Goal: Information Seeking & Learning: Learn about a topic

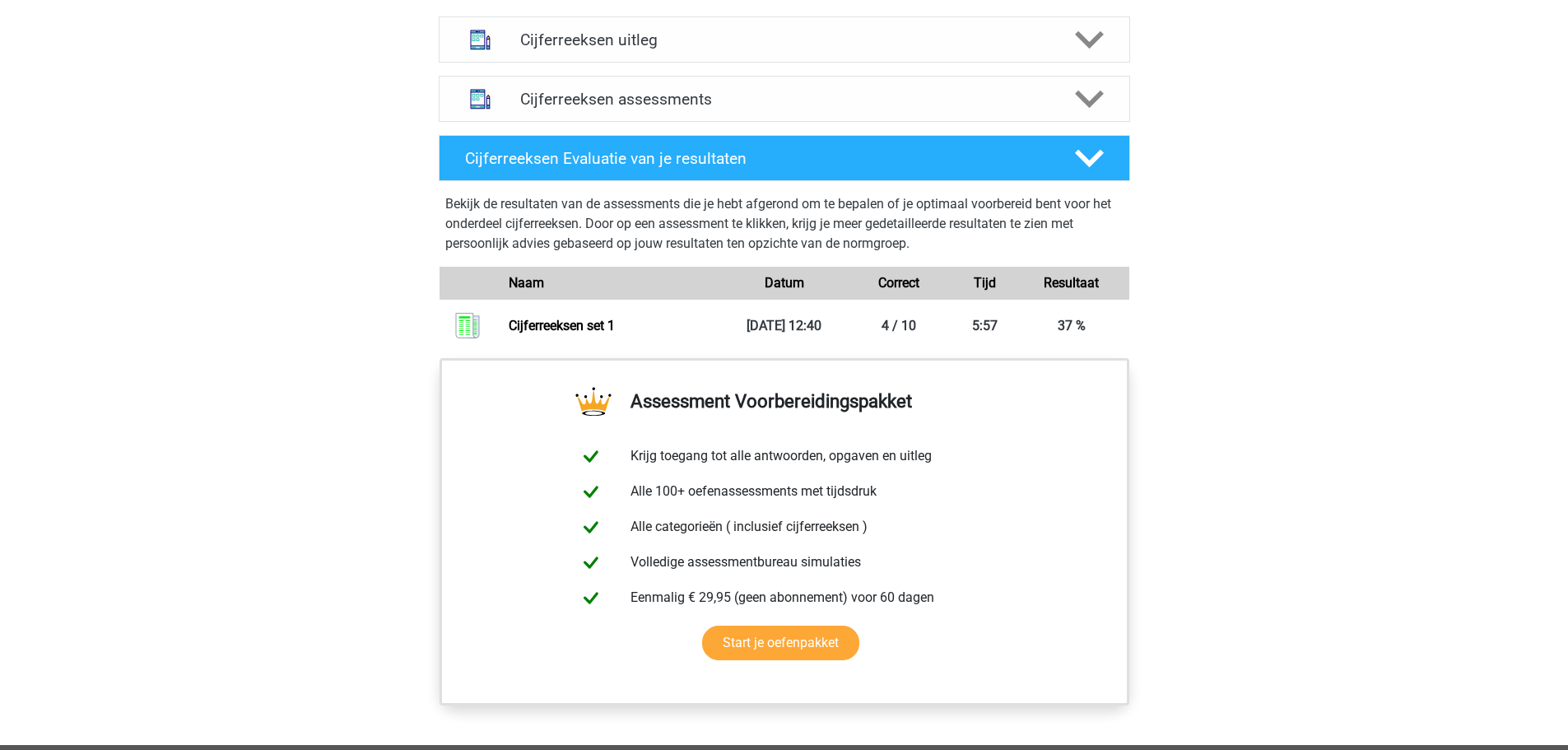
scroll to position [1153, 0]
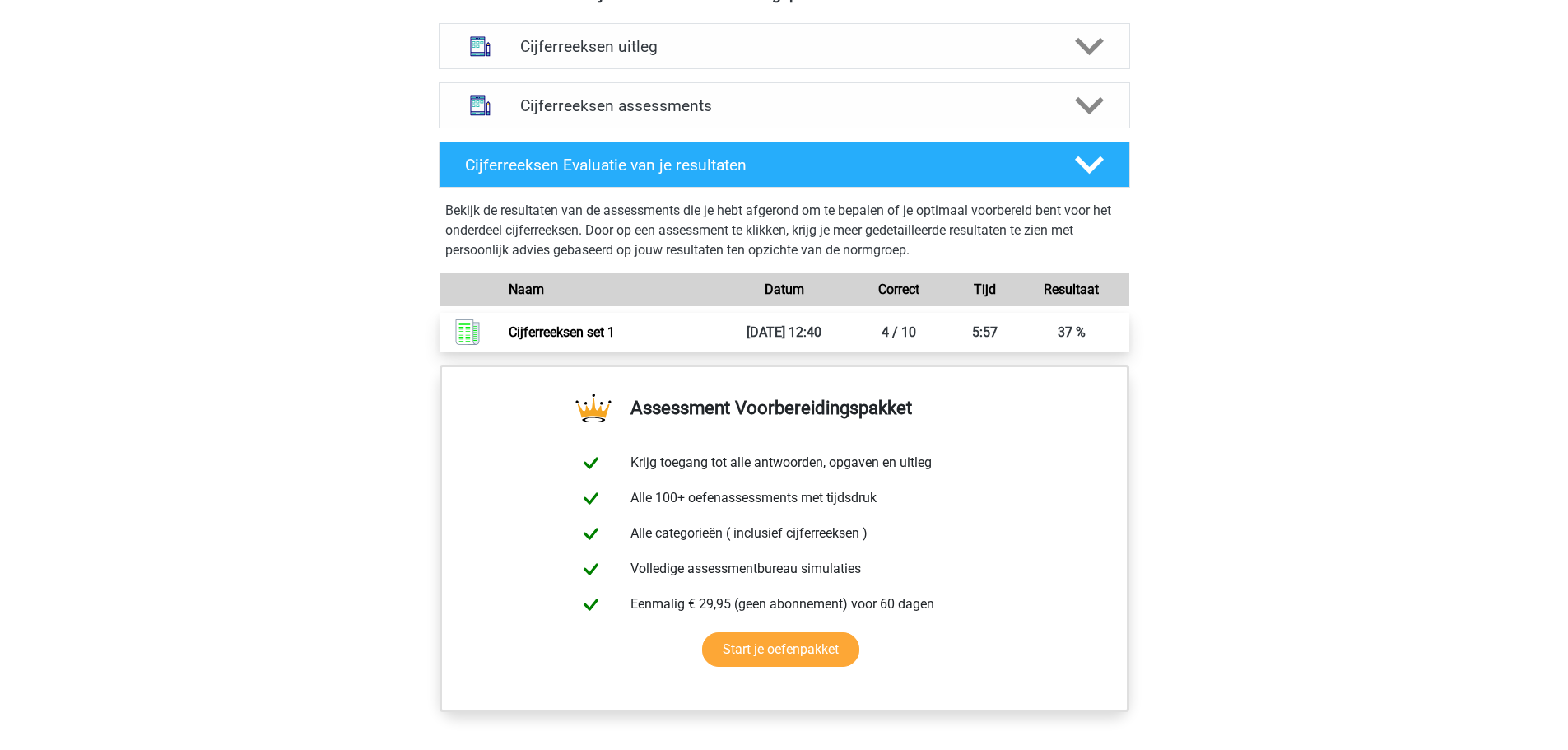
click at [615, 340] on link "Cijferreeksen set 1" at bounding box center [561, 332] width 106 height 16
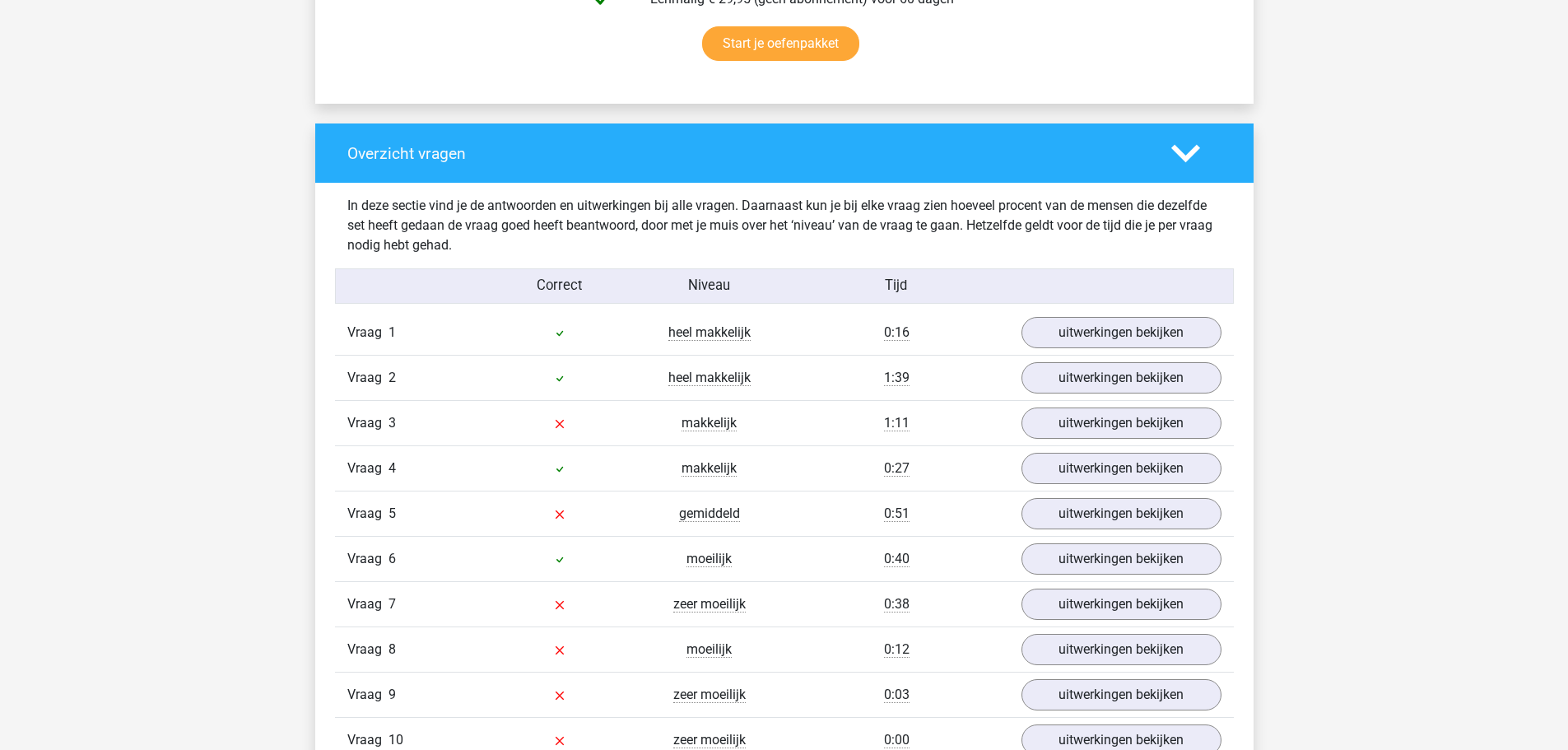
scroll to position [1153, 0]
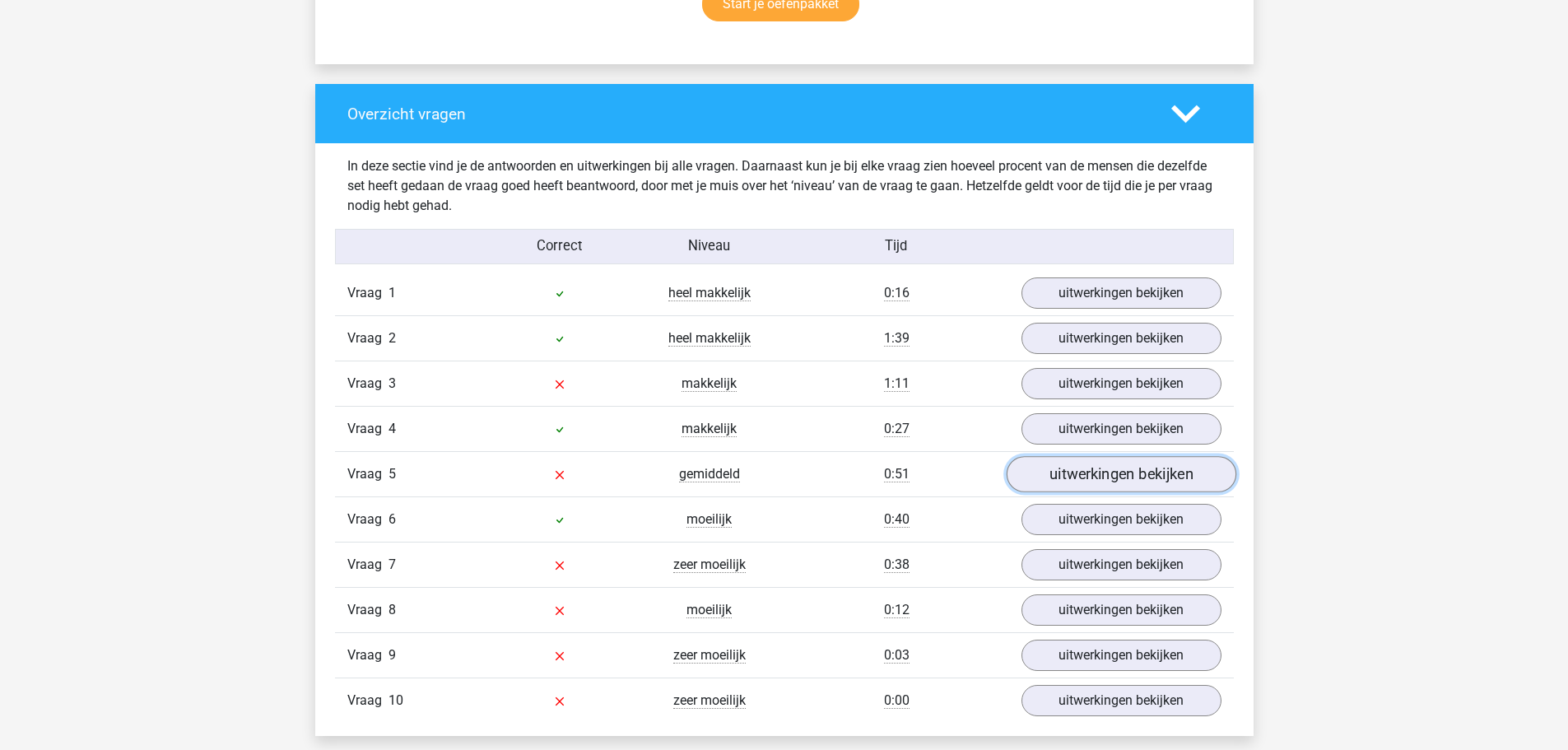
click at [1131, 481] on link "uitwerkingen bekijken" at bounding box center [1121, 475] width 230 height 37
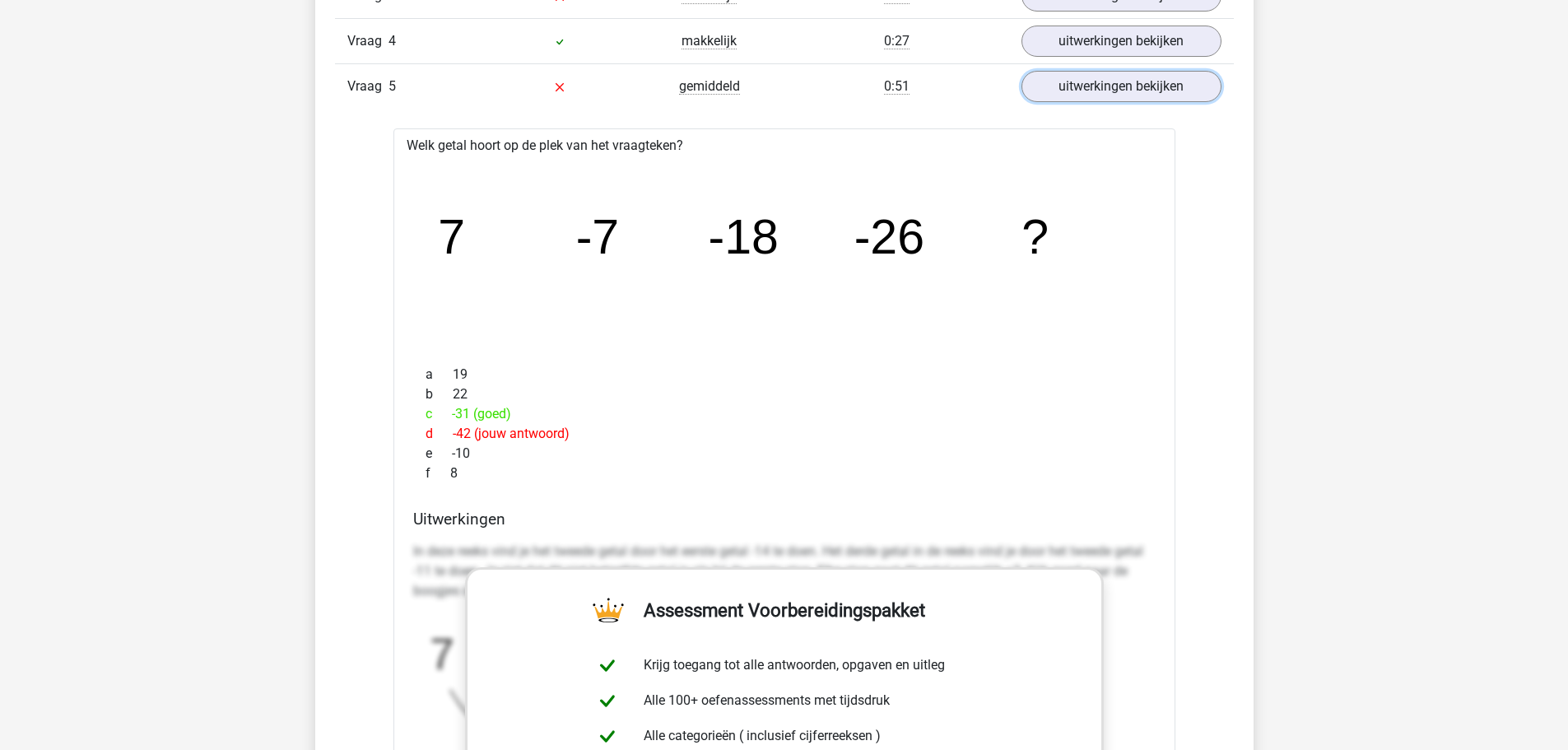
scroll to position [1564, 0]
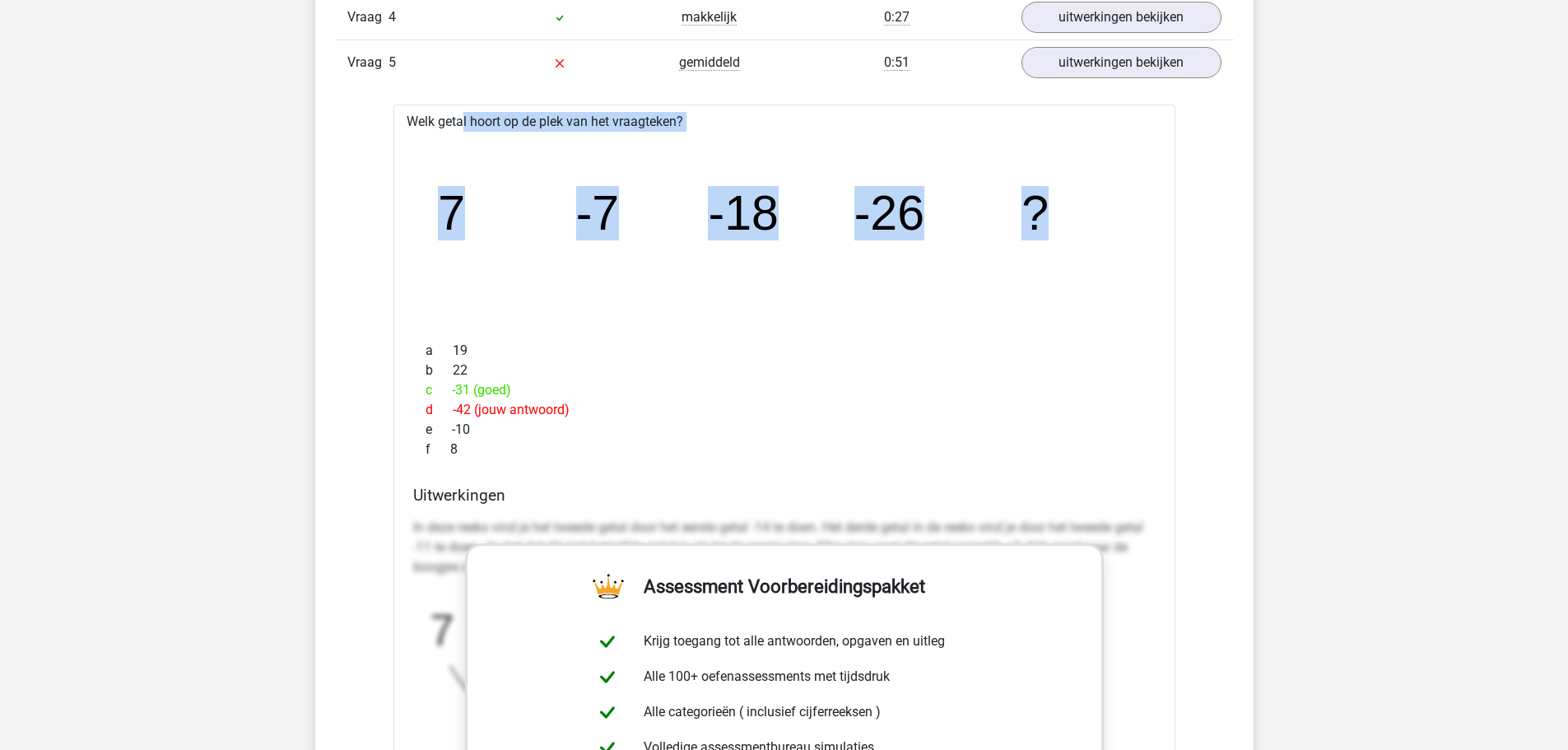
drag, startPoint x: 1053, startPoint y: 211, endPoint x: 386, endPoint y: 123, distance: 672.8
click at [386, 123] on div "Vraag 1 heel makkelijk 0:16 uitwerkingen bekijken Welk getal hoort op de plek v…" at bounding box center [784, 593] width 874 height 1468
copy div "Welk getal hoort op de plek van het vraagteken? image/svg+xml 7 -7 -18 -26 ?"
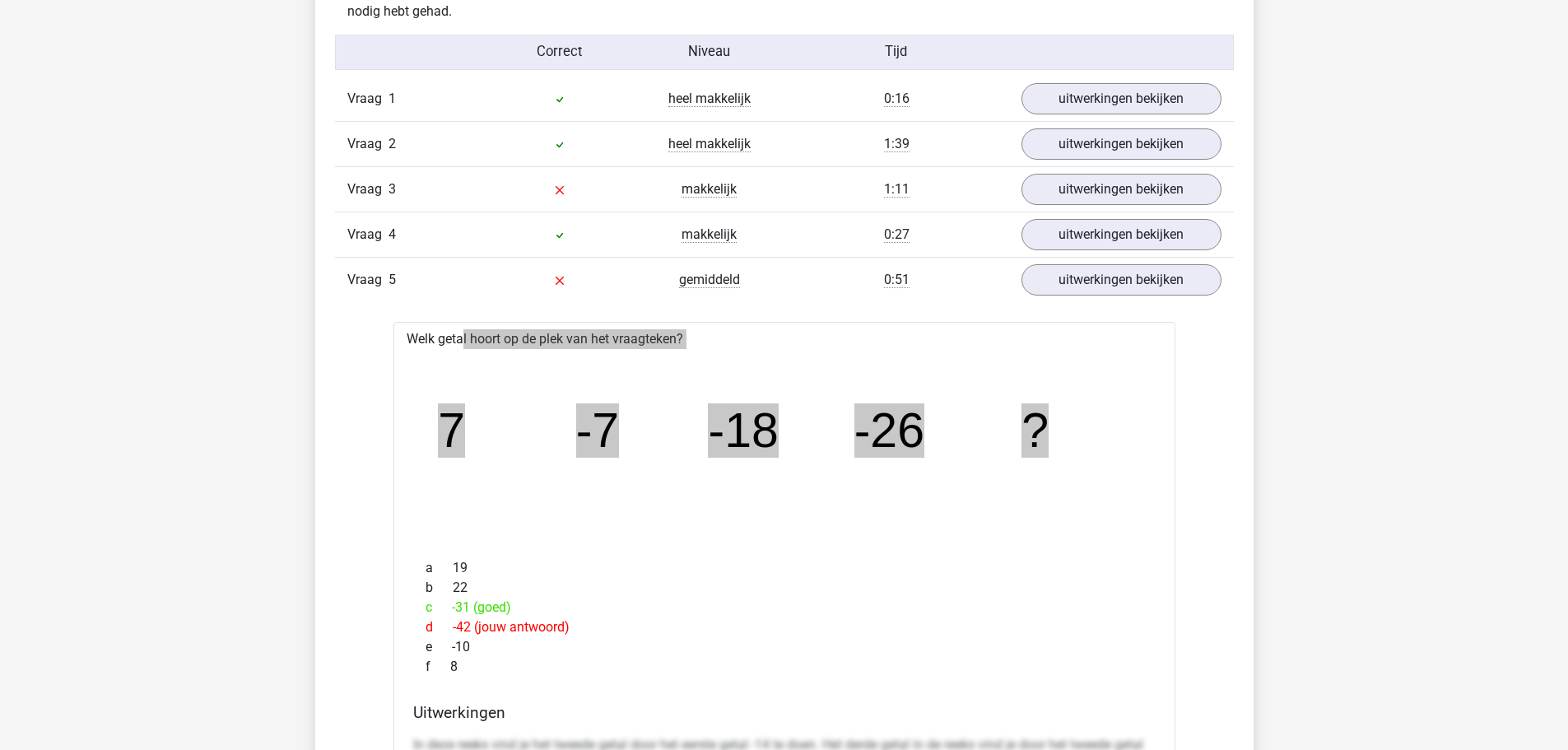
scroll to position [1317, 0]
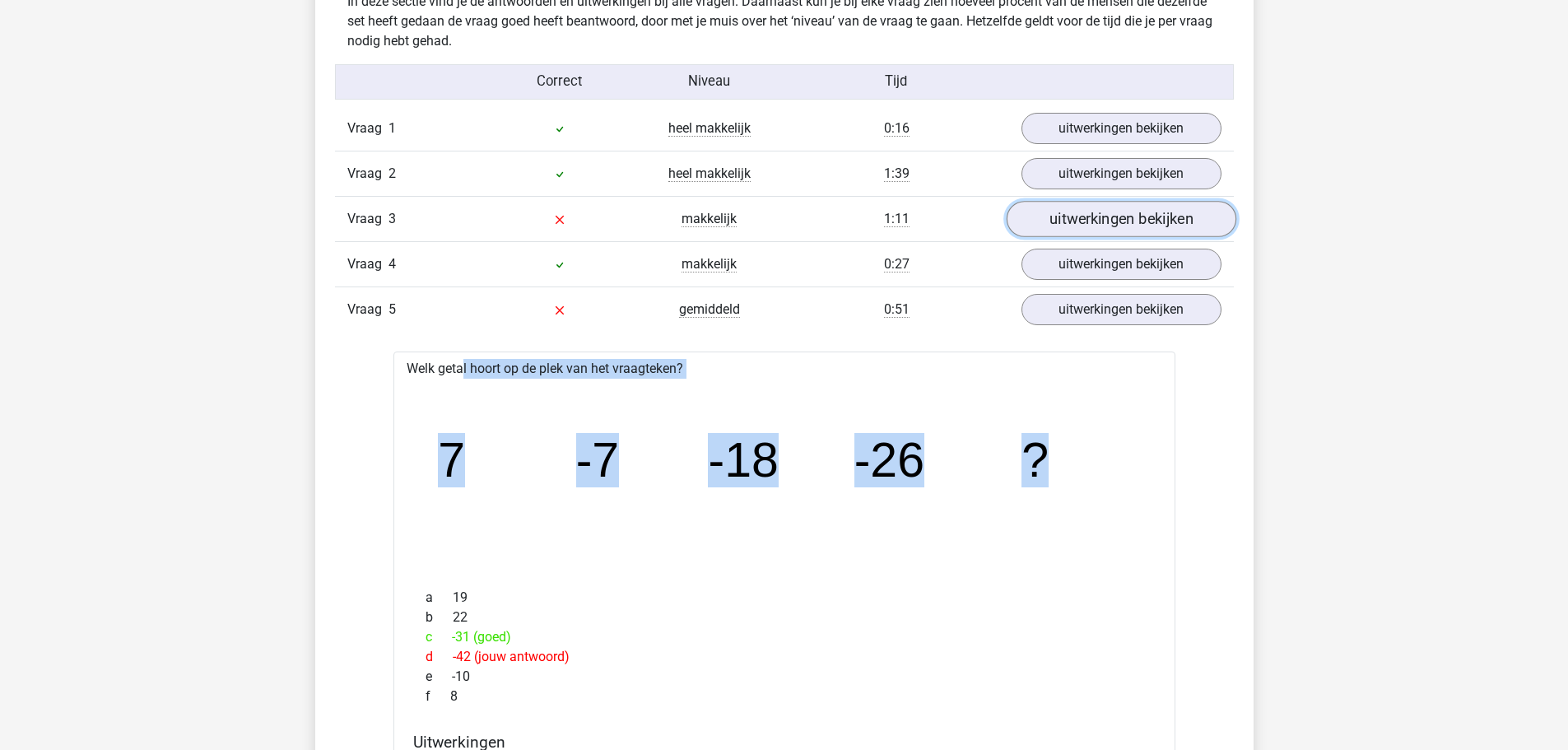
click at [1077, 216] on link "uitwerkingen bekijken" at bounding box center [1121, 219] width 230 height 37
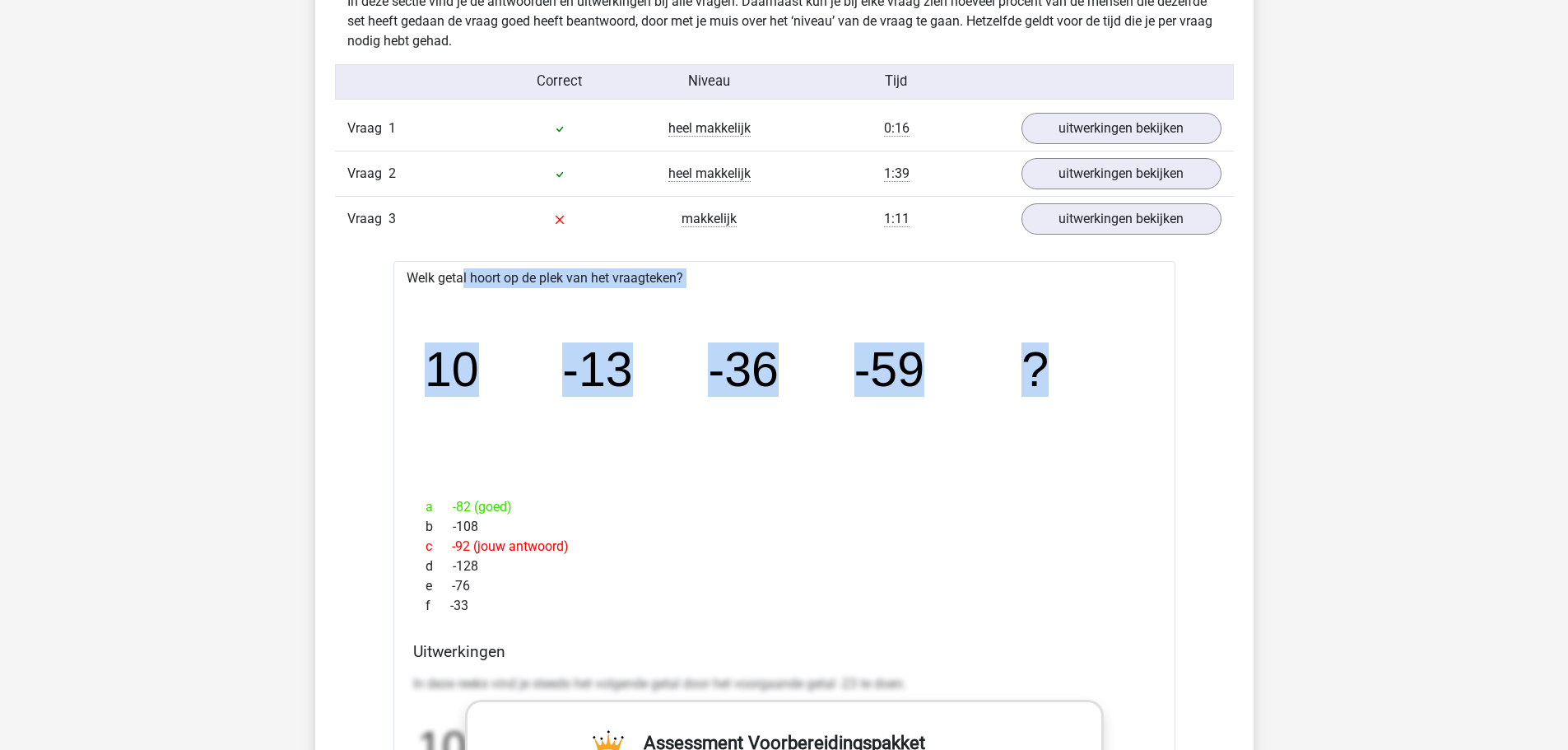
drag, startPoint x: 918, startPoint y: 352, endPoint x: 407, endPoint y: 278, distance: 516.3
click at [407, 278] on div "Welk getal hoort op de plek van het vraagteken? image/svg+xml 10 -13 -36 -59 ? …" at bounding box center [784, 749] width 782 height 976
copy div "Welk getal hoort op de plek van het vraagteken? image/svg+xml 10 -13 -36 -59 ?"
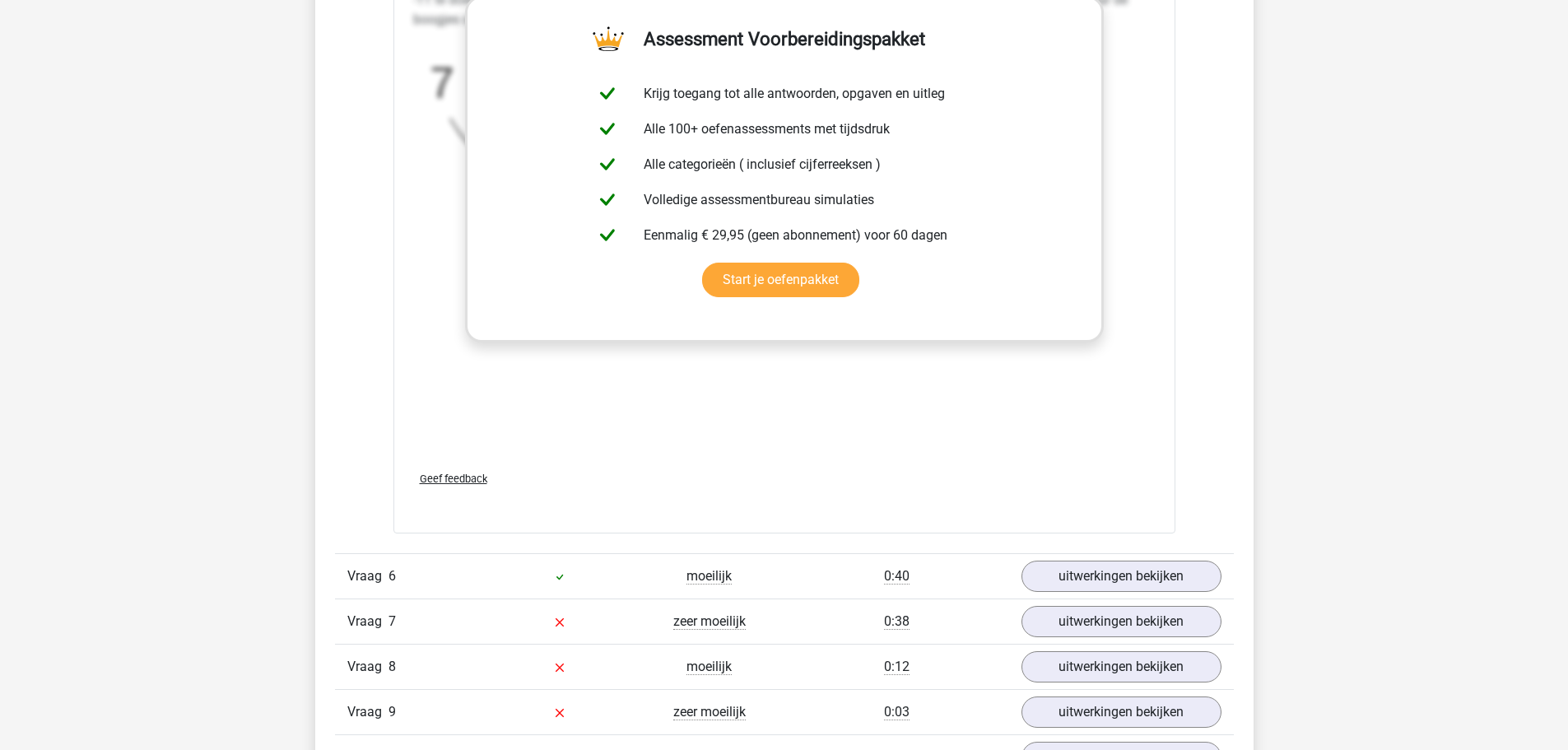
scroll to position [3293, 0]
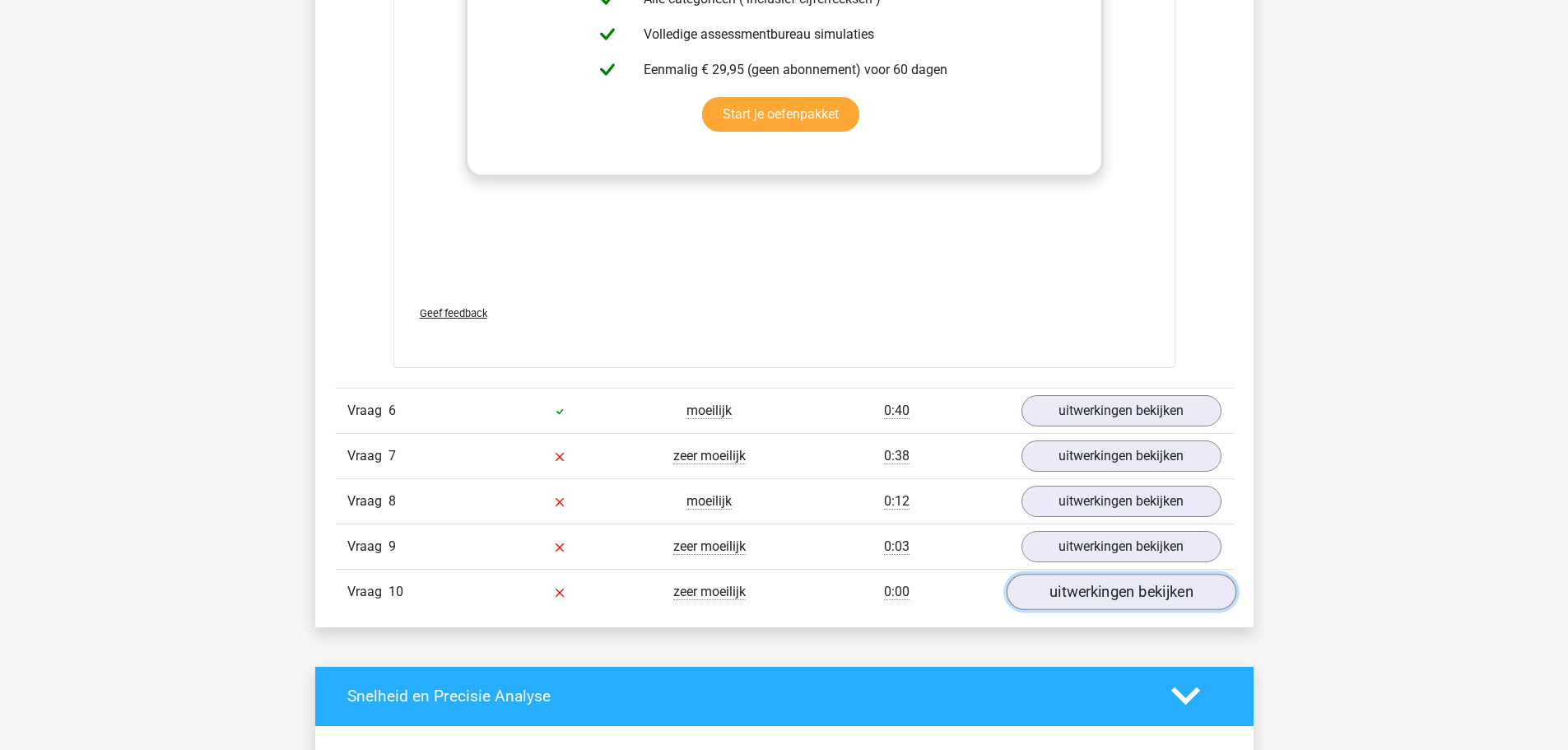
click at [1130, 590] on link "uitwerkingen bekijken" at bounding box center [1121, 591] width 230 height 37
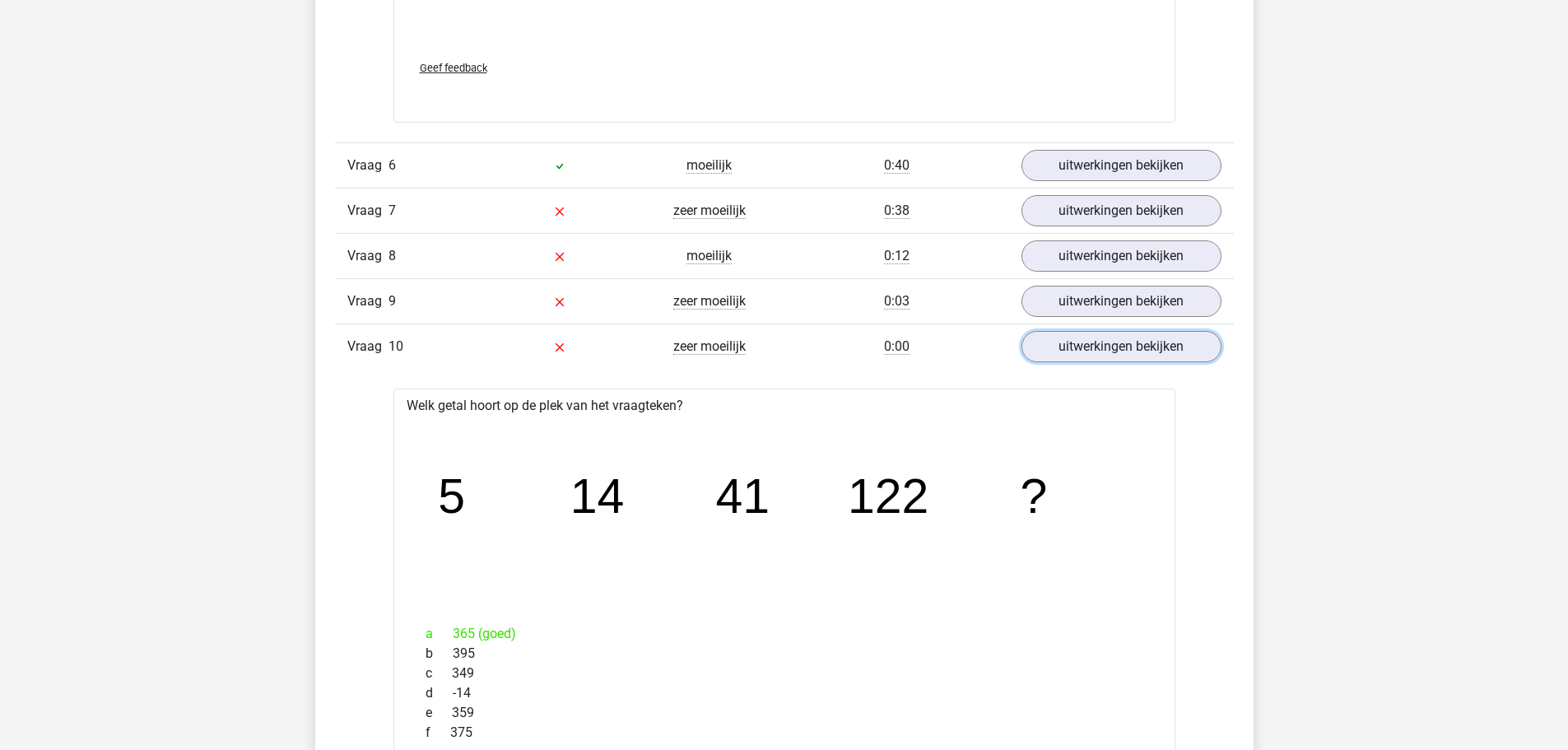
scroll to position [3540, 0]
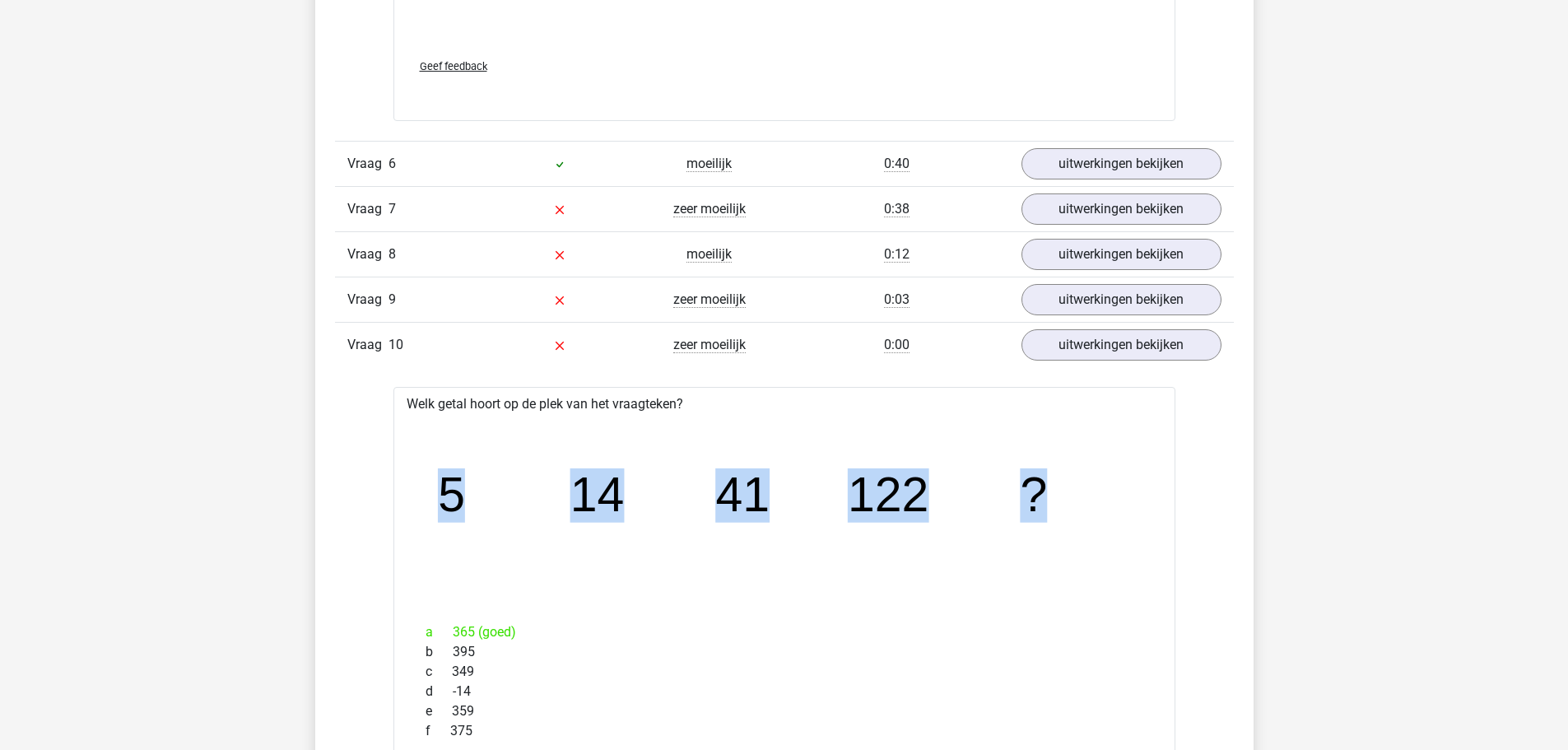
drag, startPoint x: 1044, startPoint y: 486, endPoint x: 442, endPoint y: 489, distance: 602.0
click at [442, 489] on g "5 14 41 122 ?" at bounding box center [743, 495] width 611 height 55
copy g "5 14 41 122 ?"
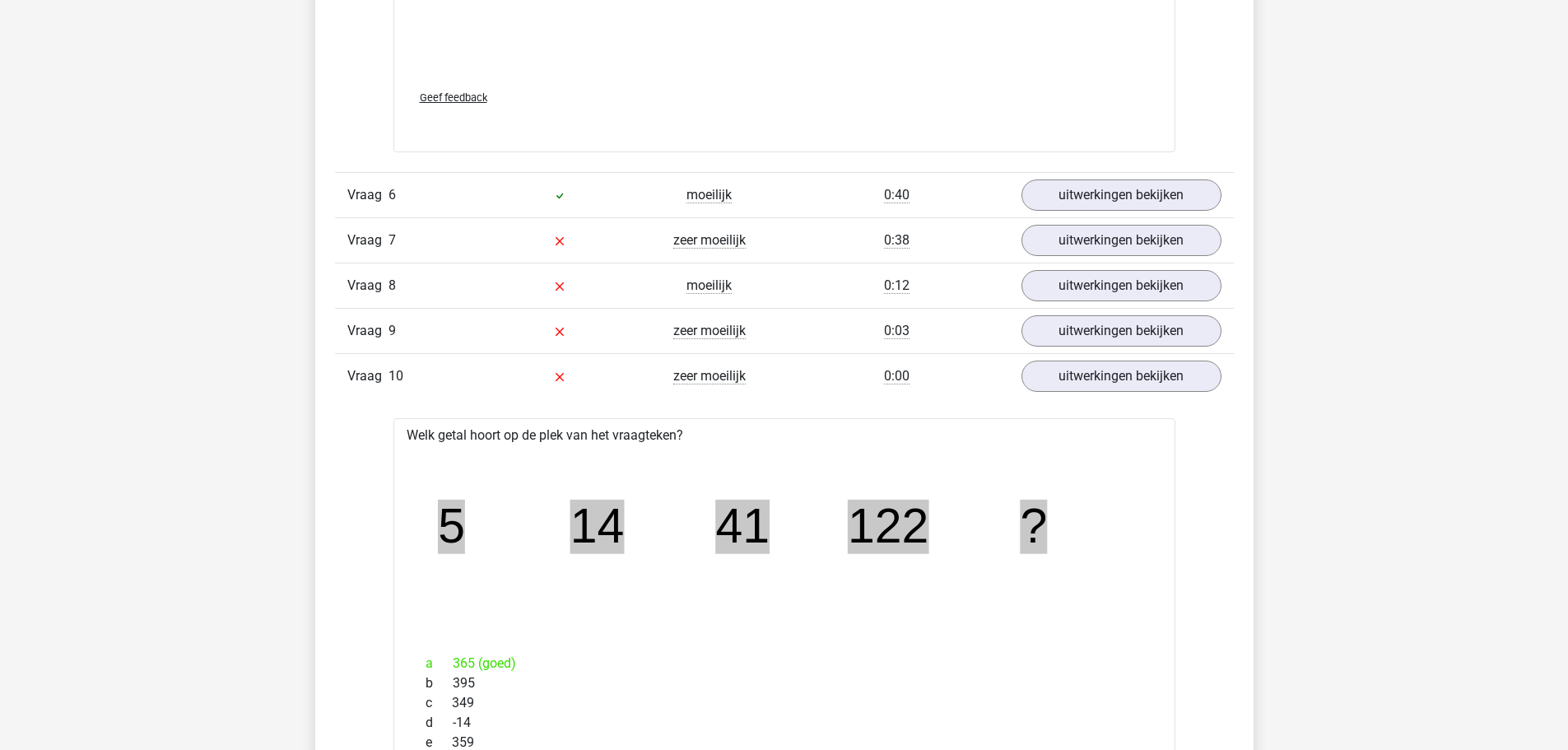
scroll to position [3375, 0]
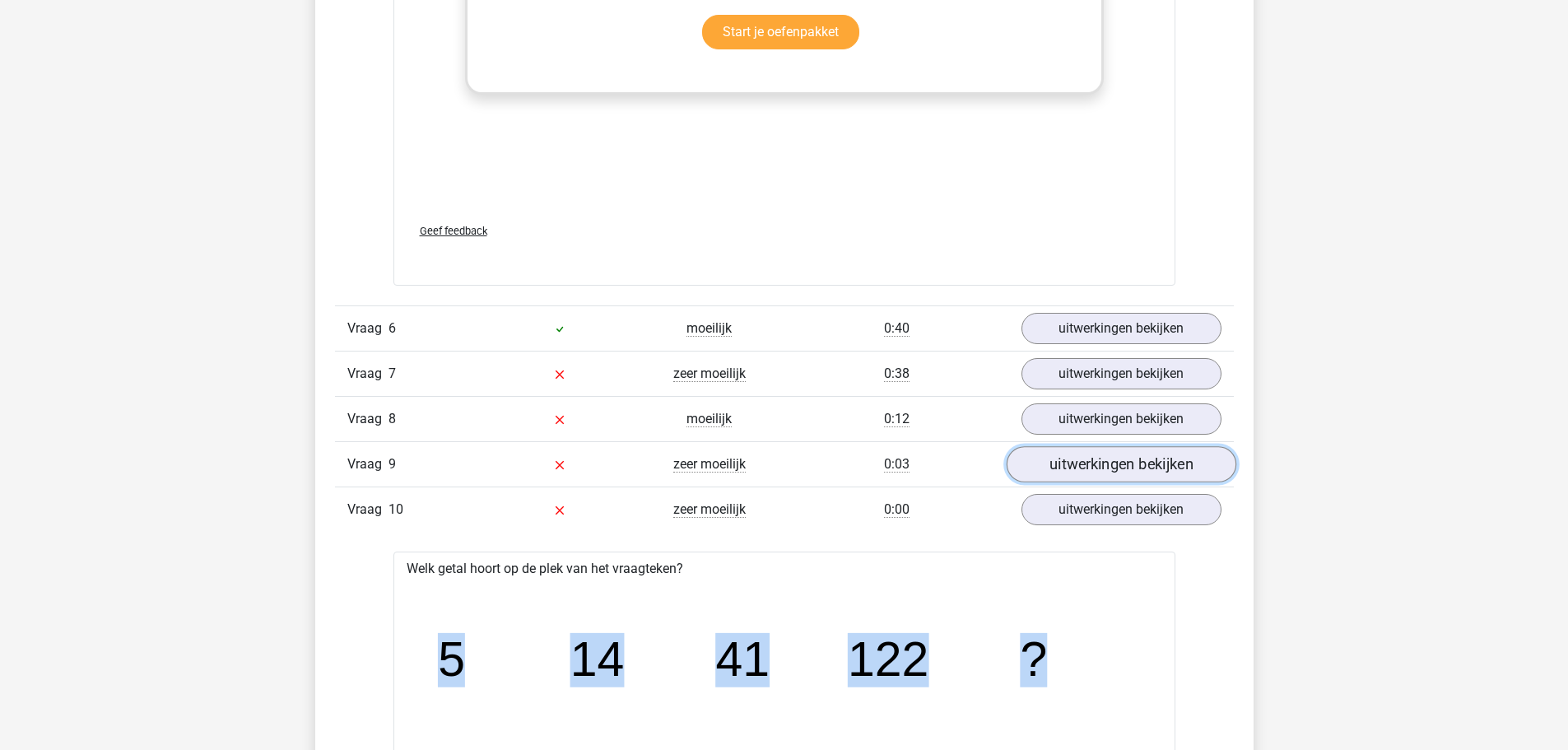
click at [1122, 462] on link "uitwerkingen bekijken" at bounding box center [1121, 464] width 230 height 37
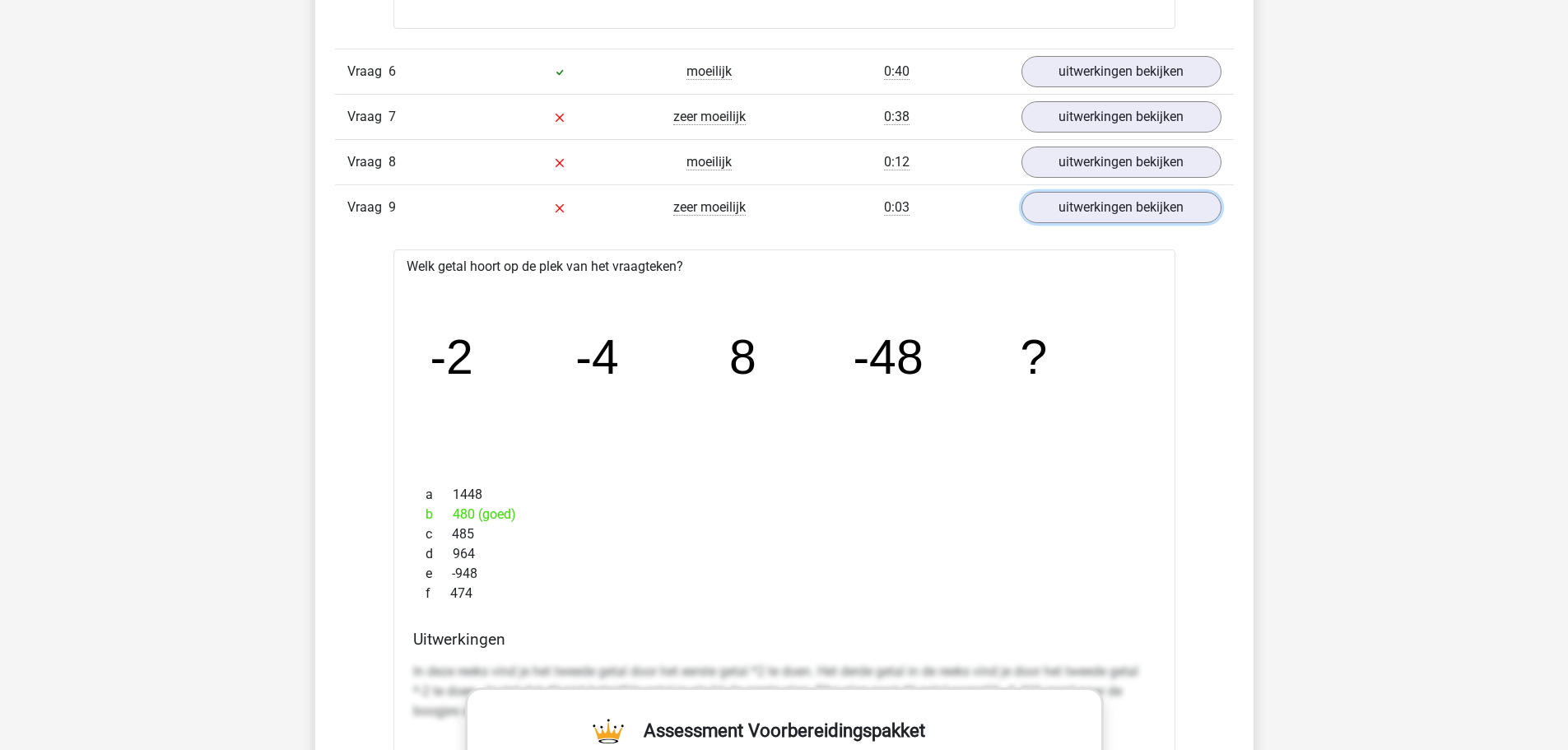
scroll to position [3622, 0]
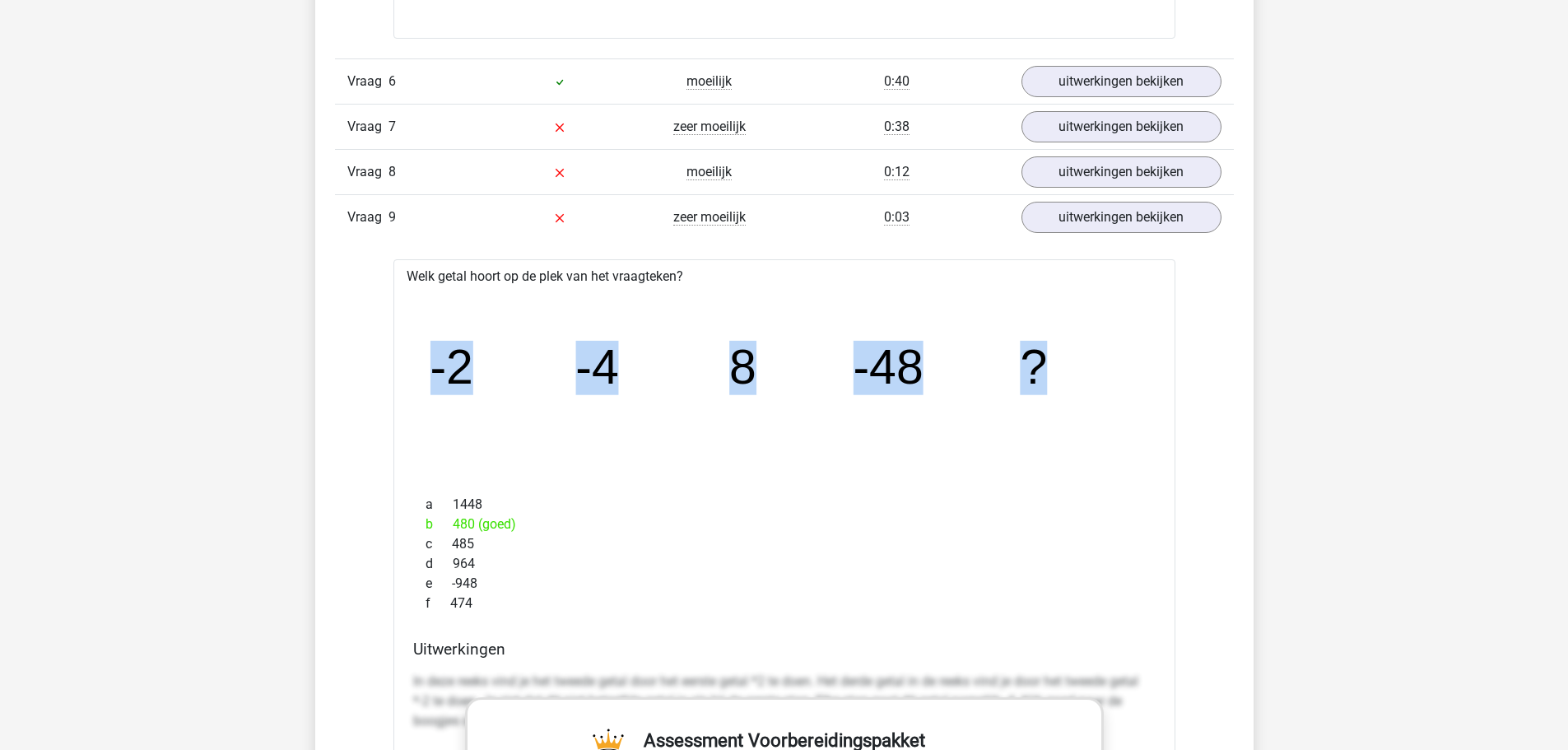
drag, startPoint x: 1061, startPoint y: 365, endPoint x: 430, endPoint y: 377, distance: 631.1
click at [430, 377] on icon "image/svg+xml -2 -4 8 -48 ?" at bounding box center [784, 384] width 729 height 183
copy g "-2 -4 8 -48 ?"
